Goal: Find specific page/section: Find specific page/section

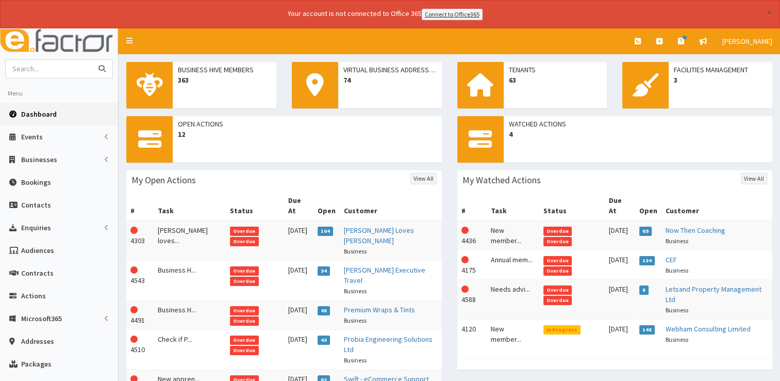
click at [64, 71] on input "text" at bounding box center [49, 69] width 87 height 18
type input "lumiluxe"
click at [92, 60] on button "submit" at bounding box center [102, 69] width 21 height 18
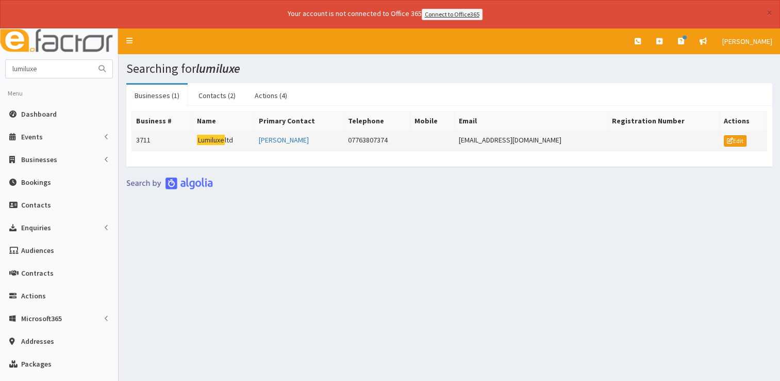
click at [210, 135] on mark "Lumiluxe" at bounding box center [211, 140] width 28 height 11
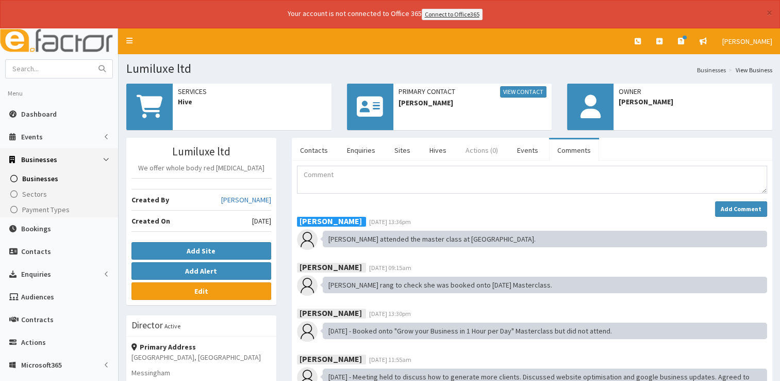
click at [478, 151] on link "Actions (0)" at bounding box center [481, 150] width 49 height 22
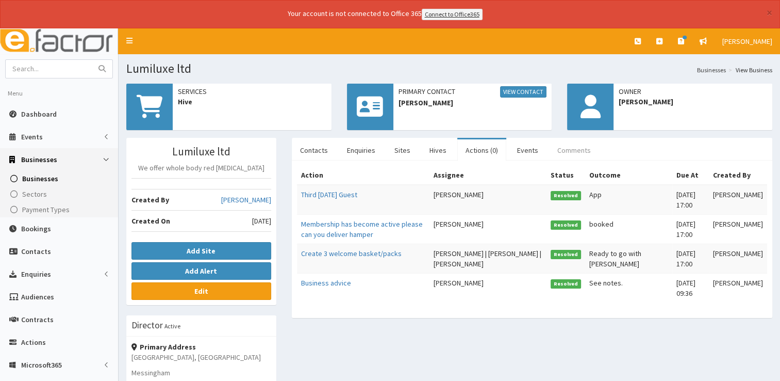
click at [572, 147] on link "Comments" at bounding box center [574, 150] width 50 height 22
